Goal: Information Seeking & Learning: Check status

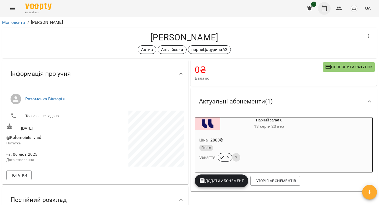
click at [323, 11] on icon "button" at bounding box center [324, 9] width 5 height 6
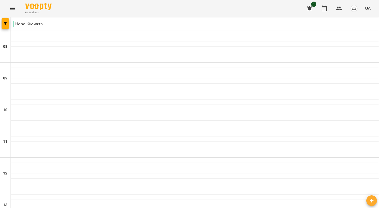
scroll to position [310, 0]
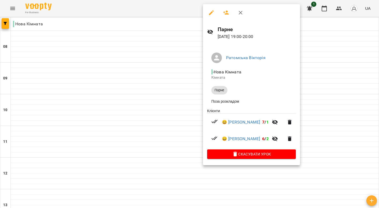
click at [170, 140] on div at bounding box center [189, 104] width 379 height 208
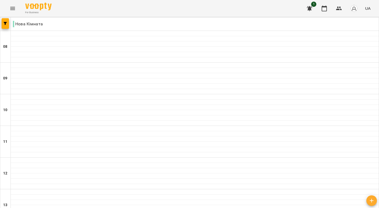
type input "**********"
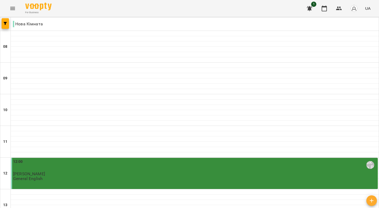
scroll to position [146, 0]
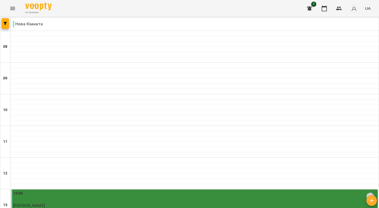
scroll to position [288, 0]
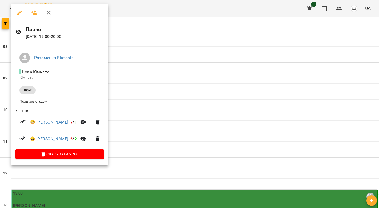
click at [179, 143] on div at bounding box center [189, 104] width 379 height 208
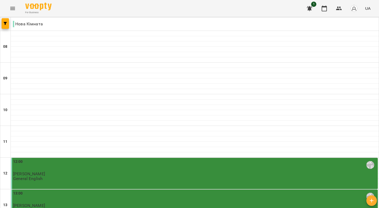
scroll to position [273, 0]
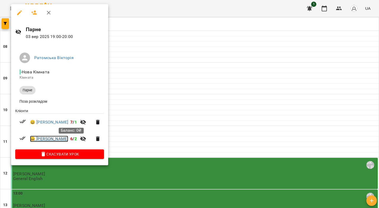
click at [68, 139] on link "😀 [PERSON_NAME]" at bounding box center [49, 138] width 38 height 6
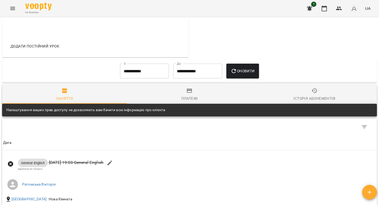
scroll to position [221, 0]
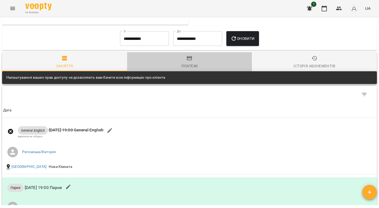
click at [189, 62] on span "Платежі" at bounding box center [189, 62] width 119 height 14
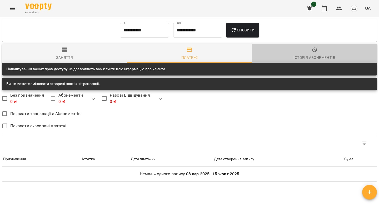
click at [311, 55] on div "Історія абонементів" at bounding box center [315, 57] width 42 height 6
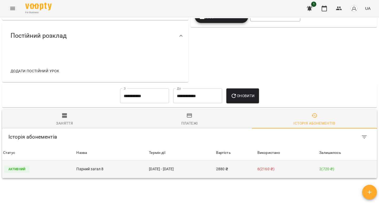
scroll to position [201, 0]
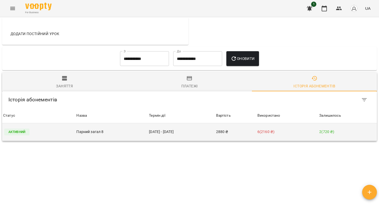
click at [21, 131] on p "Активний" at bounding box center [16, 131] width 25 height 7
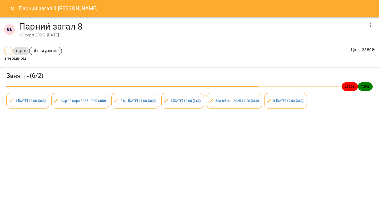
click at [91, 132] on div "Парний загал 8 [PERSON_NAME] загал 8 [DATE] - [DATE] 8 Парне Ціна за урок 360 з…" at bounding box center [189, 104] width 379 height 208
click at [11, 11] on icon "Close" at bounding box center [12, 8] width 6 height 6
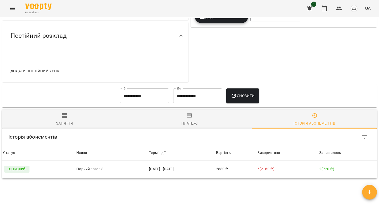
scroll to position [0, 0]
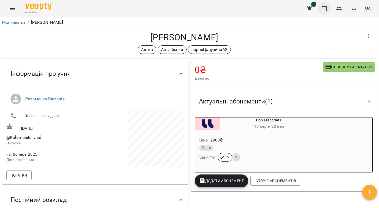
click at [325, 8] on icon "button" at bounding box center [324, 8] width 6 height 6
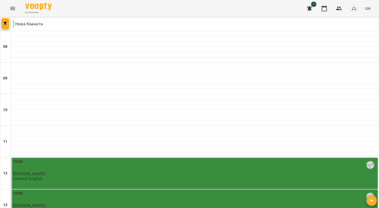
scroll to position [241, 0]
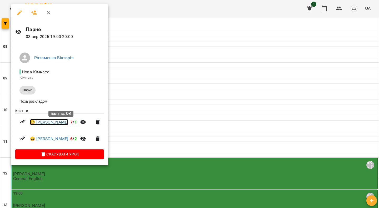
click at [68, 121] on link "😀 [PERSON_NAME]" at bounding box center [49, 122] width 38 height 6
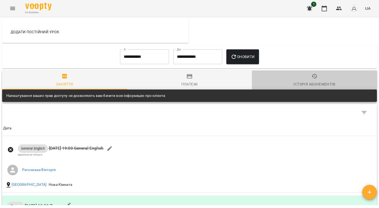
click at [303, 85] on div "Історія абонементів" at bounding box center [315, 84] width 42 height 6
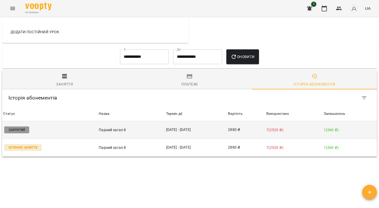
scroll to position [227, 0]
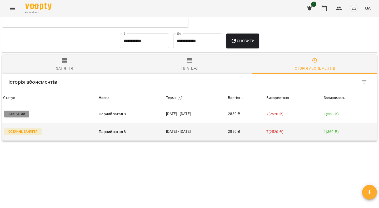
click at [108, 135] on td "Парний загал 8" at bounding box center [131, 132] width 67 height 18
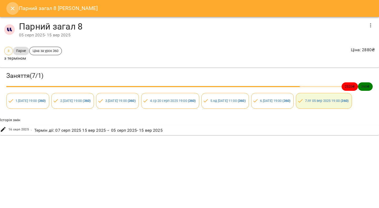
click at [11, 5] on button "Close" at bounding box center [12, 8] width 13 height 13
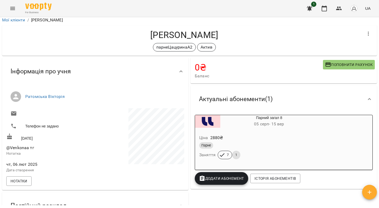
scroll to position [0, 0]
